Goal: Transaction & Acquisition: Book appointment/travel/reservation

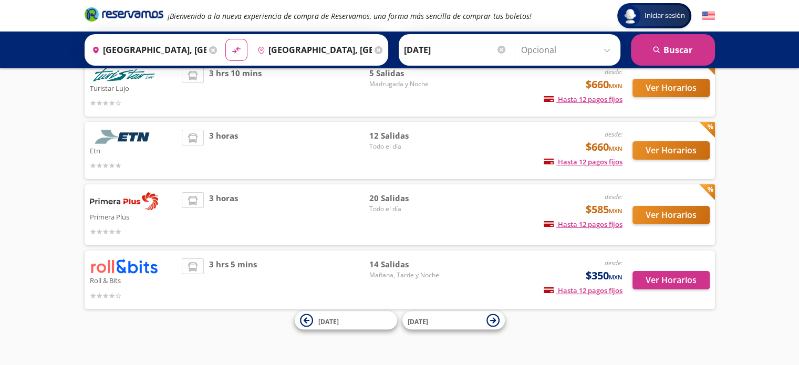
scroll to position [108, 0]
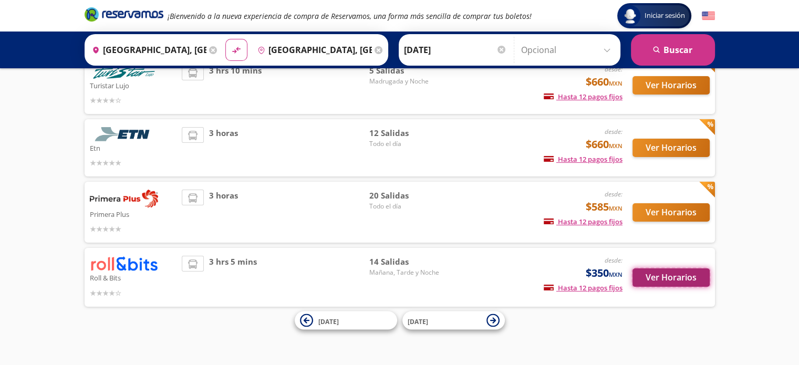
click at [675, 276] on button "Ver Horarios" at bounding box center [671, 277] width 77 height 18
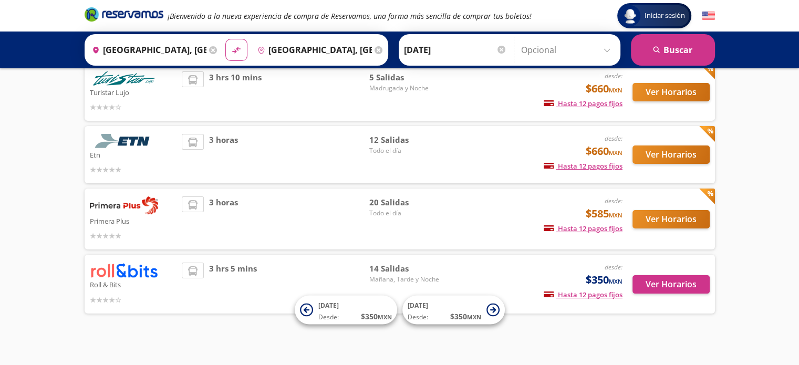
scroll to position [87, 0]
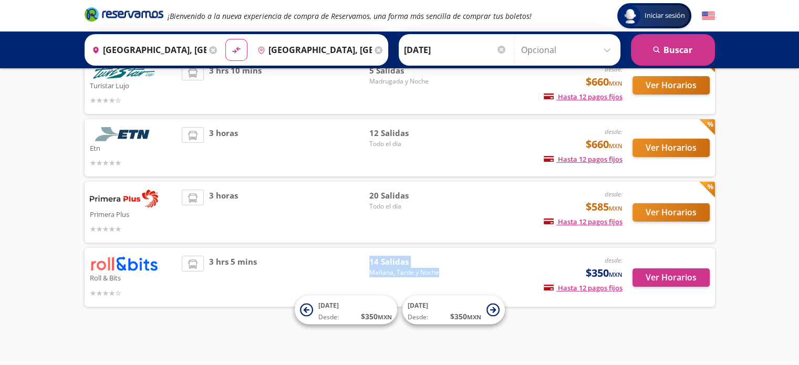
drag, startPoint x: 439, startPoint y: 271, endPoint x: 361, endPoint y: 262, distance: 78.3
click at [361, 262] on div "3 hrs 5 mins 14 [PERSON_NAME][DATE], Tarde y Noche" at bounding box center [312, 277] width 261 height 43
click at [368, 262] on div "3 hrs 5 mins" at bounding box center [276, 277] width 188 height 43
drag, startPoint x: 370, startPoint y: 258, endPoint x: 440, endPoint y: 274, distance: 71.8
click at [440, 274] on div "14 [PERSON_NAME][DATE], Tarde y Noche" at bounding box center [406, 277] width 74 height 43
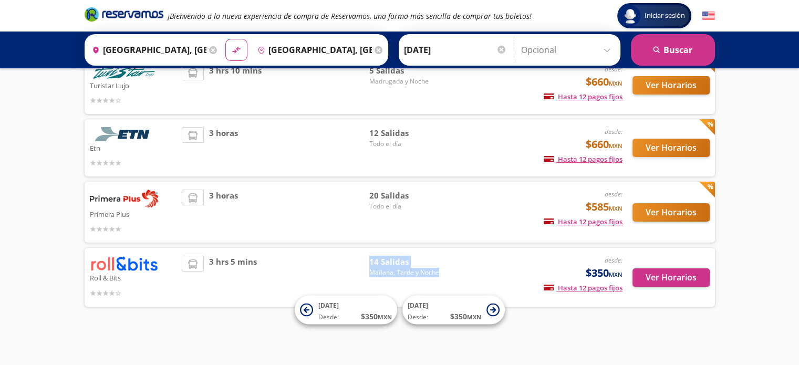
click at [443, 268] on div "Roll & Bits desde: $350 MXN Hasta 12 pagos fijos Pagos fijos en compras mayores…" at bounding box center [400, 277] width 620 height 43
